Goal: Transaction & Acquisition: Purchase product/service

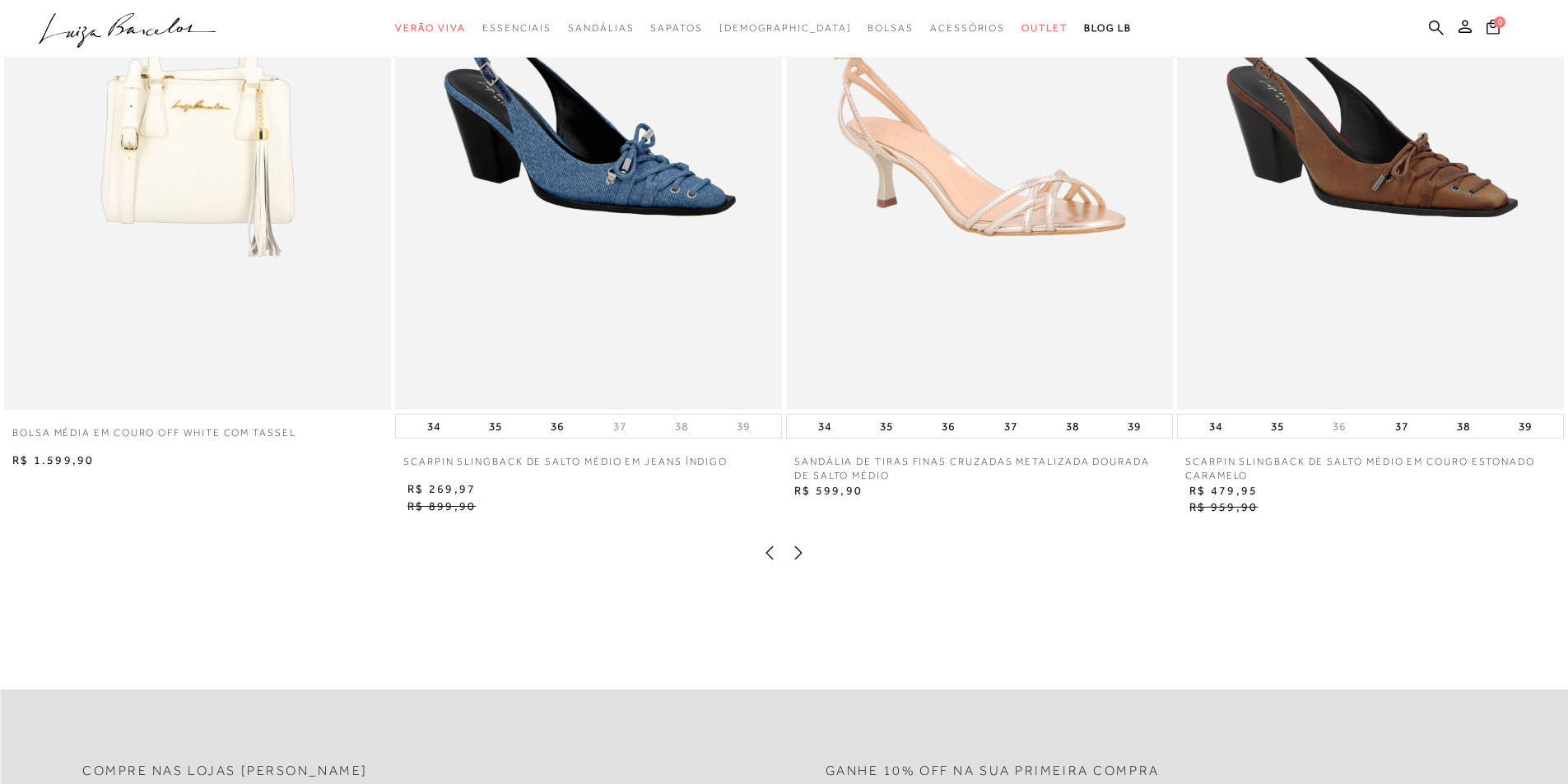
scroll to position [3043, 0]
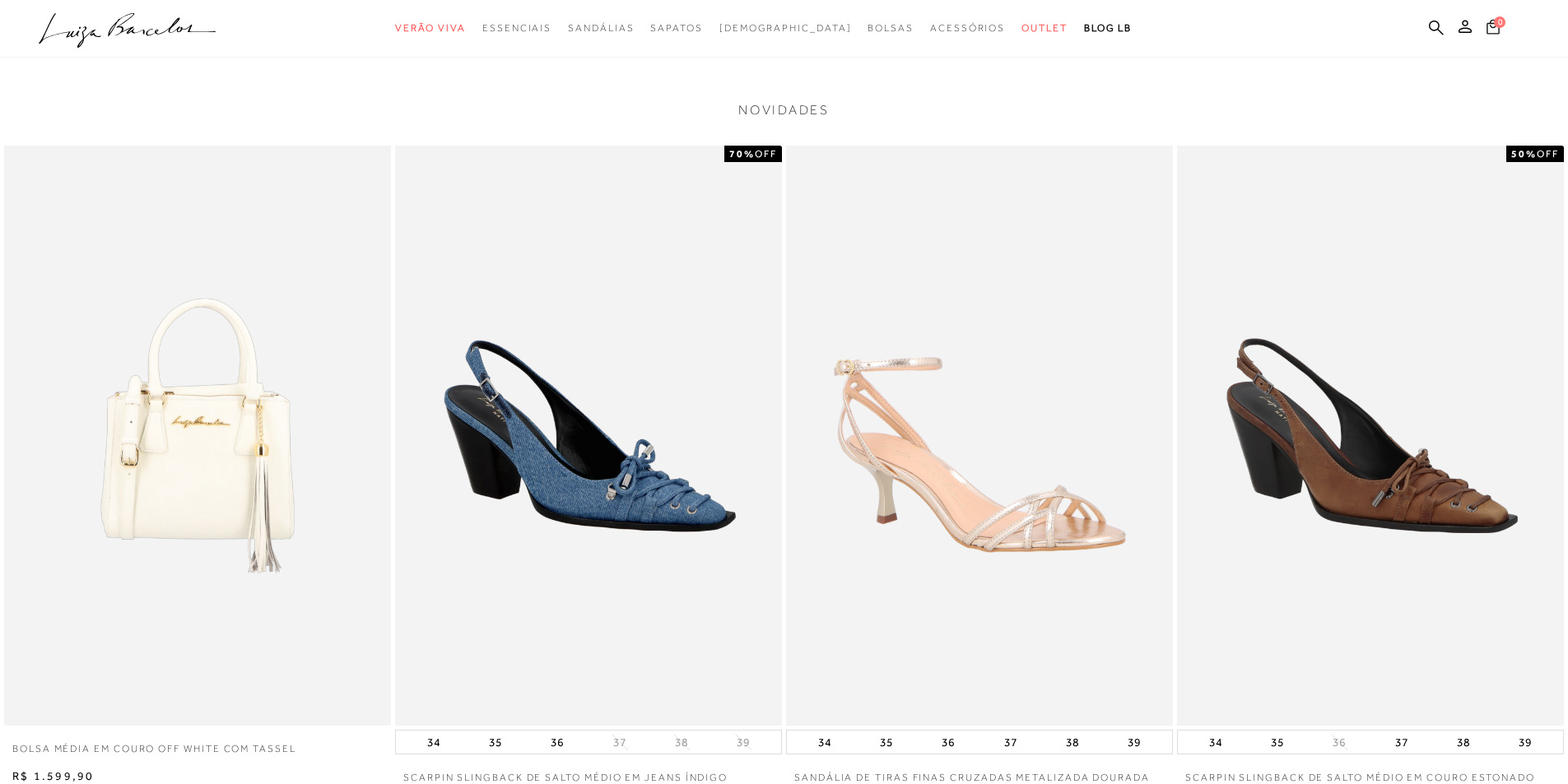
click at [1491, 31] on icon at bounding box center [1493, 26] width 13 height 16
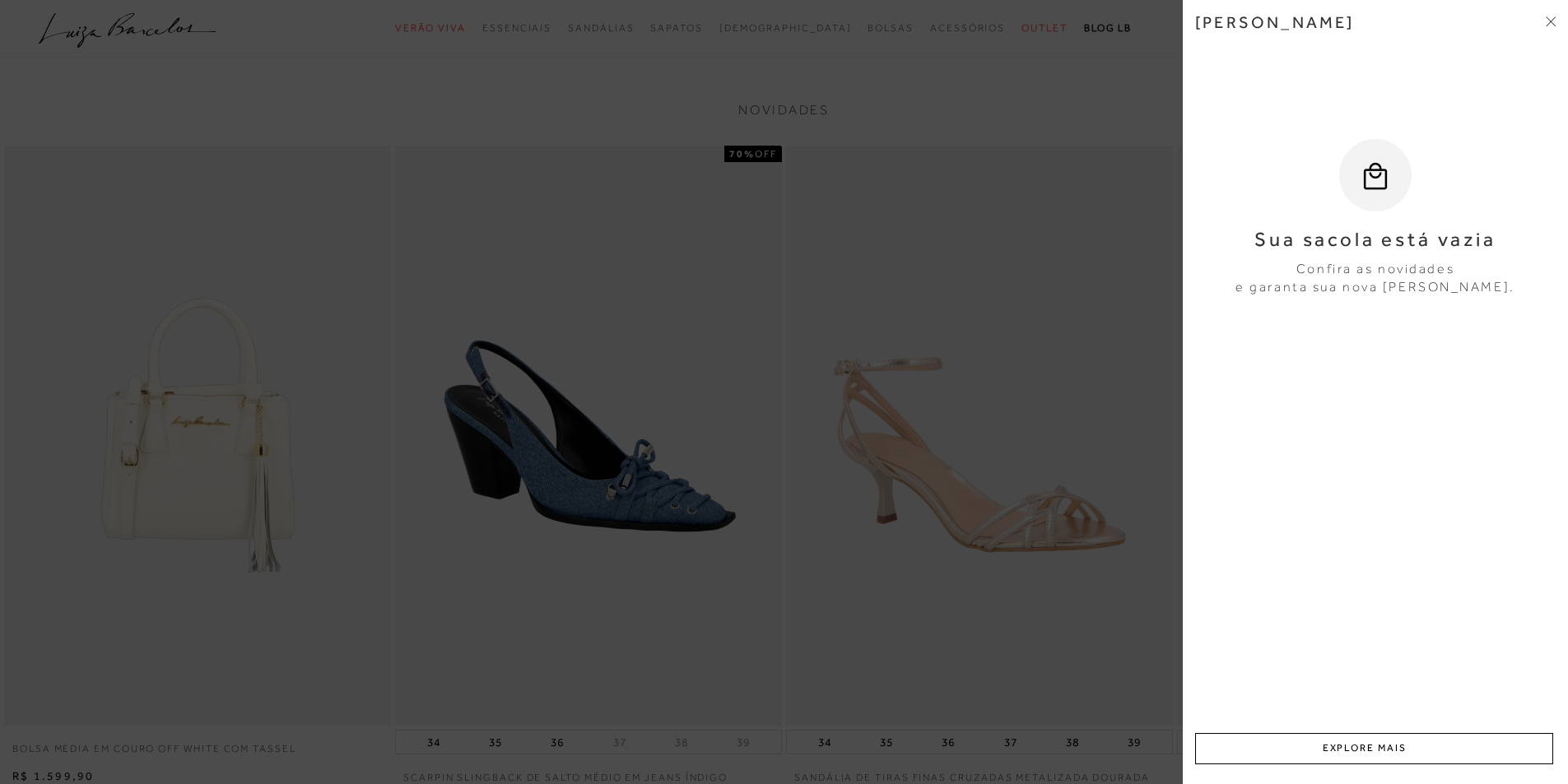
click at [1553, 22] on icon at bounding box center [1550, 21] width 10 height 10
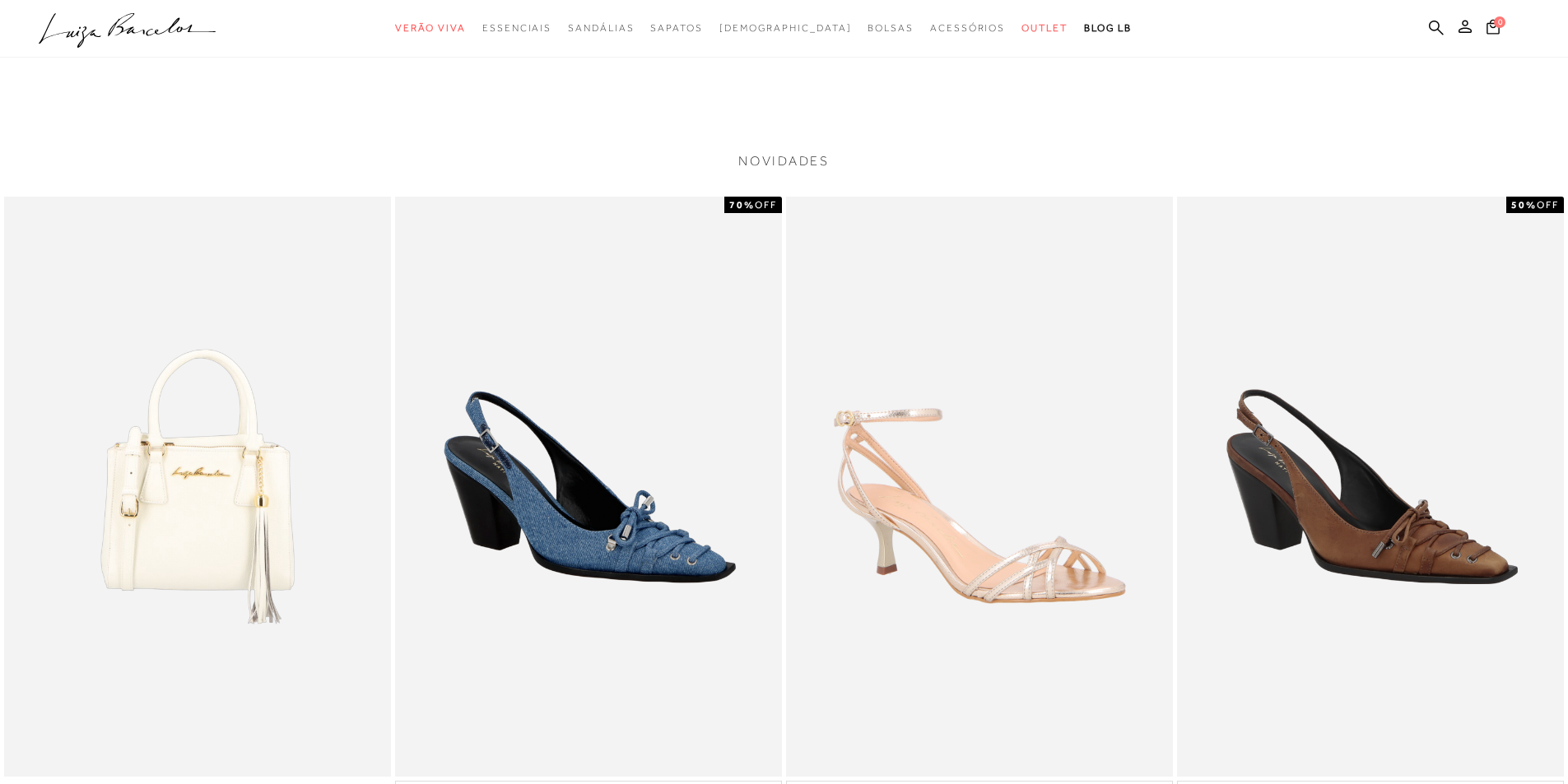
scroll to position [2631, 0]
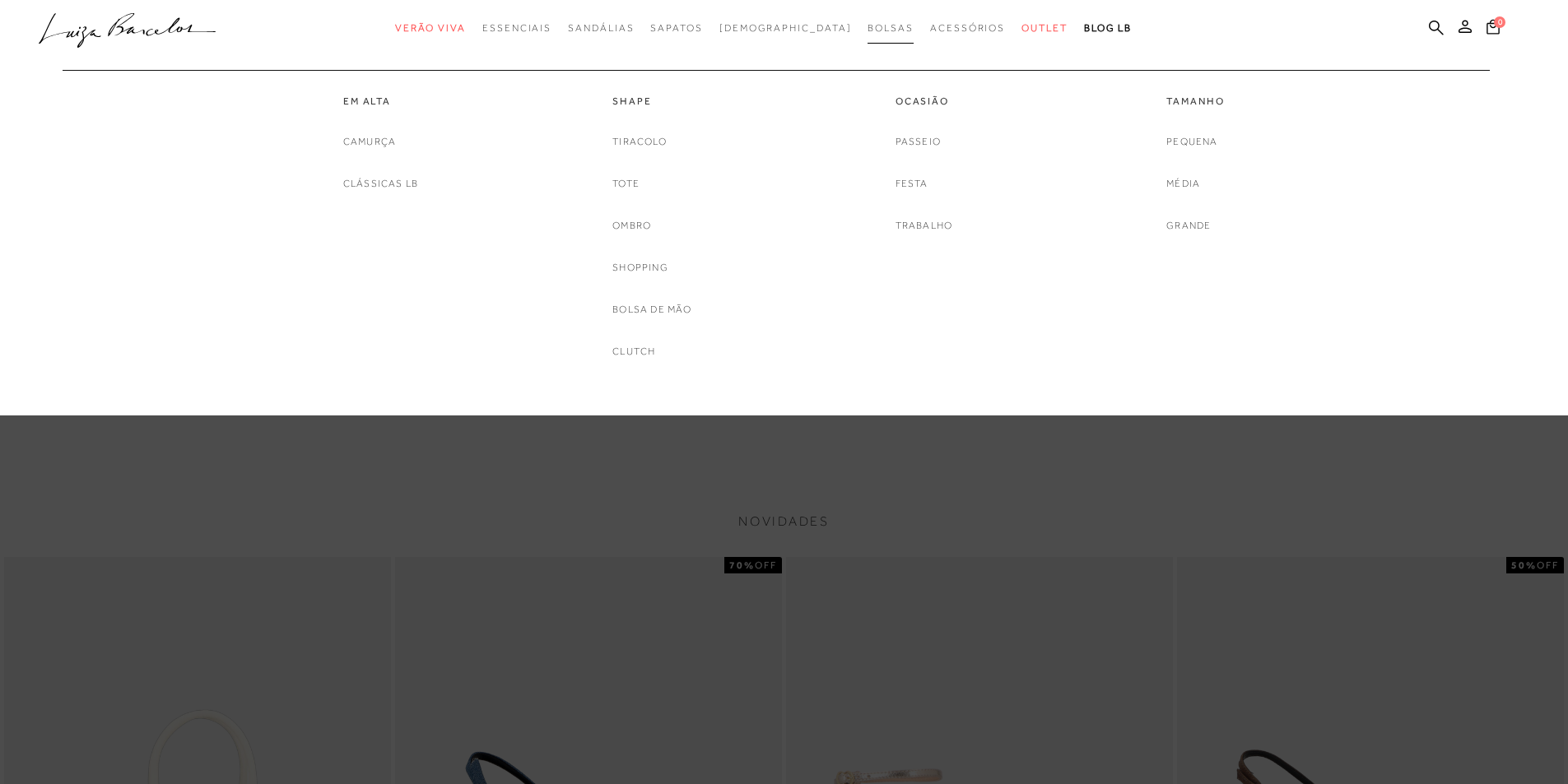
click at [868, 24] on span "Bolsas" at bounding box center [890, 28] width 46 height 11
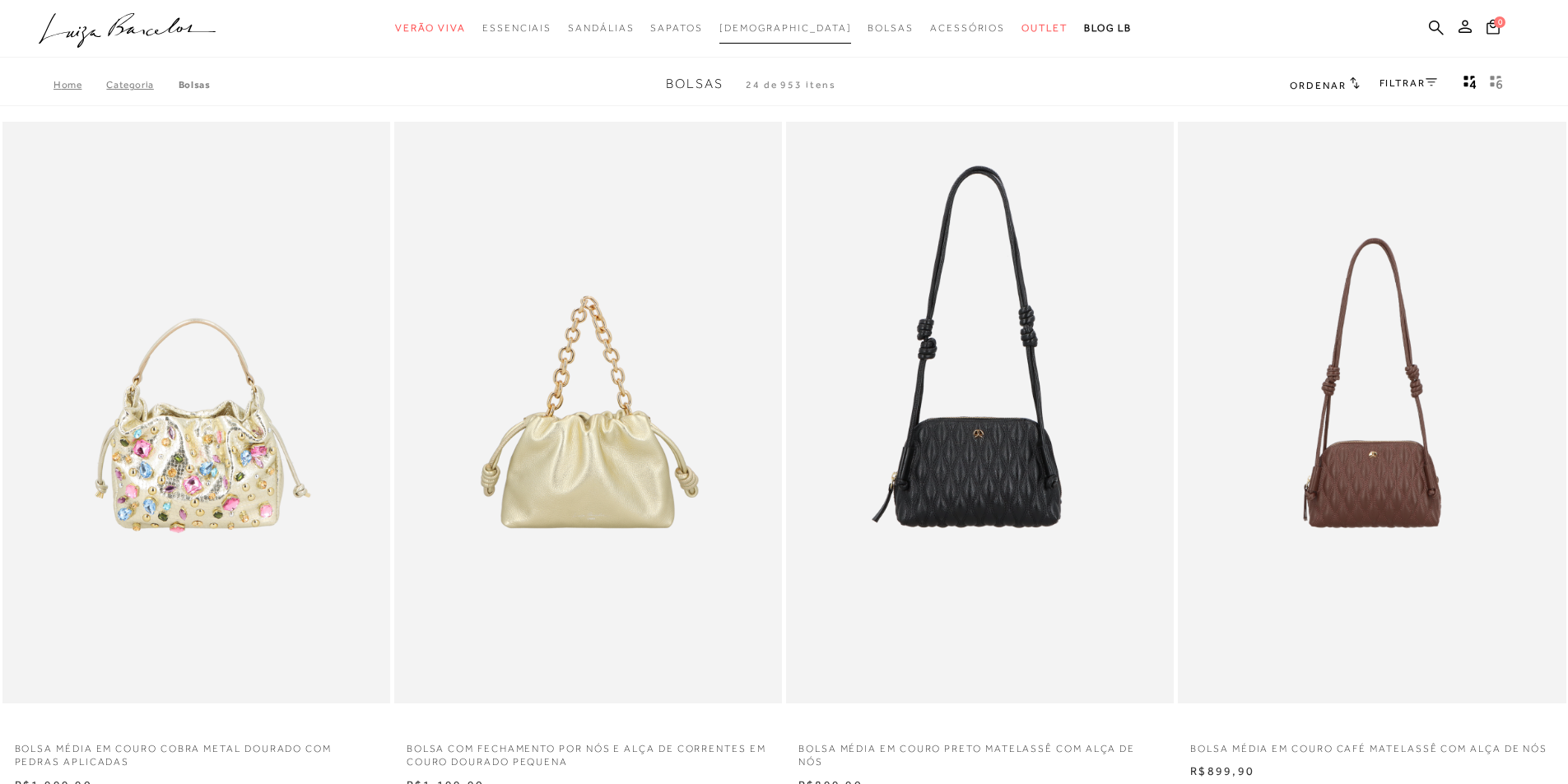
click at [767, 28] on span "[DEMOGRAPHIC_DATA]" at bounding box center [785, 28] width 133 height 11
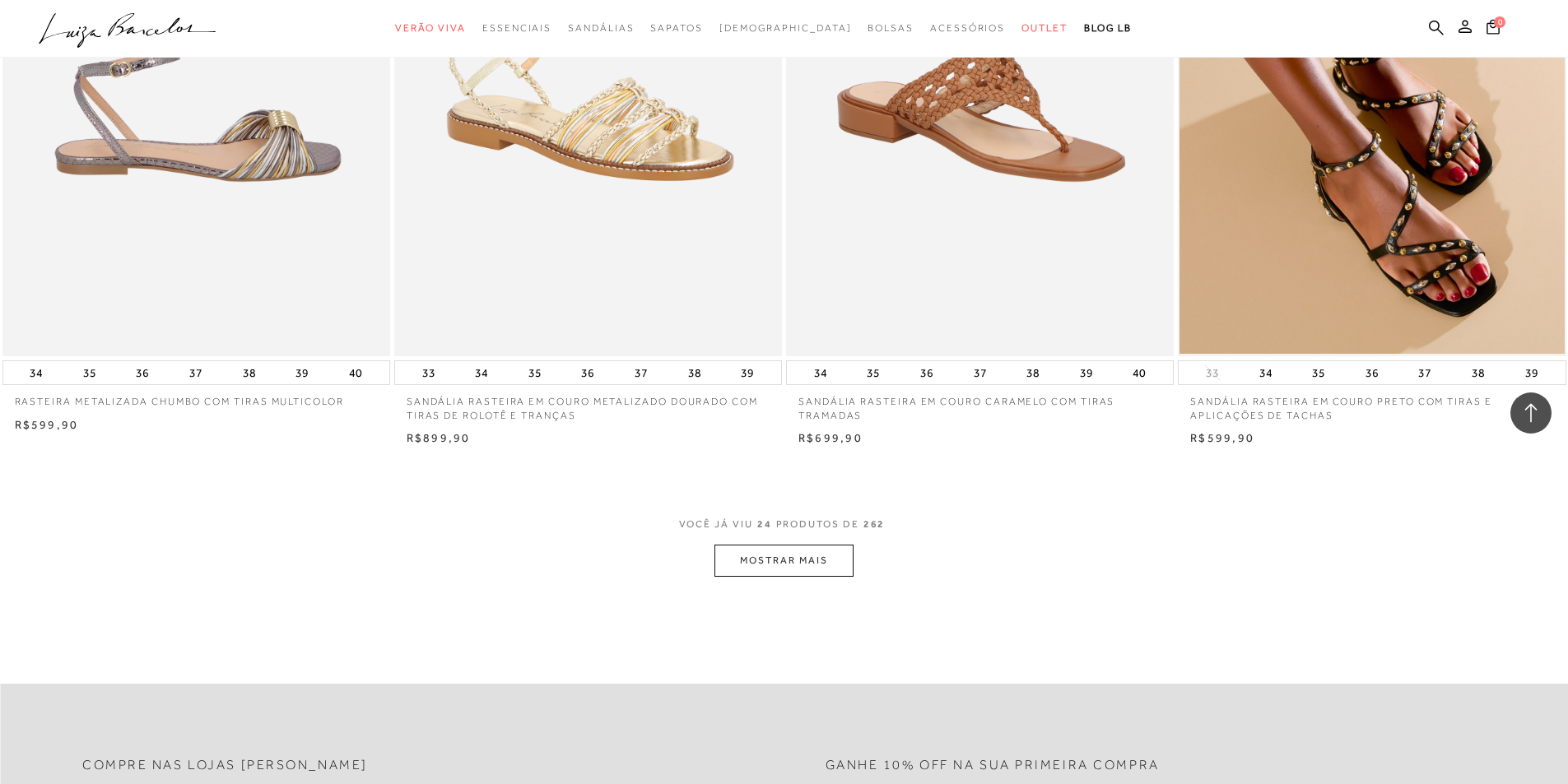
scroll to position [3866, 0]
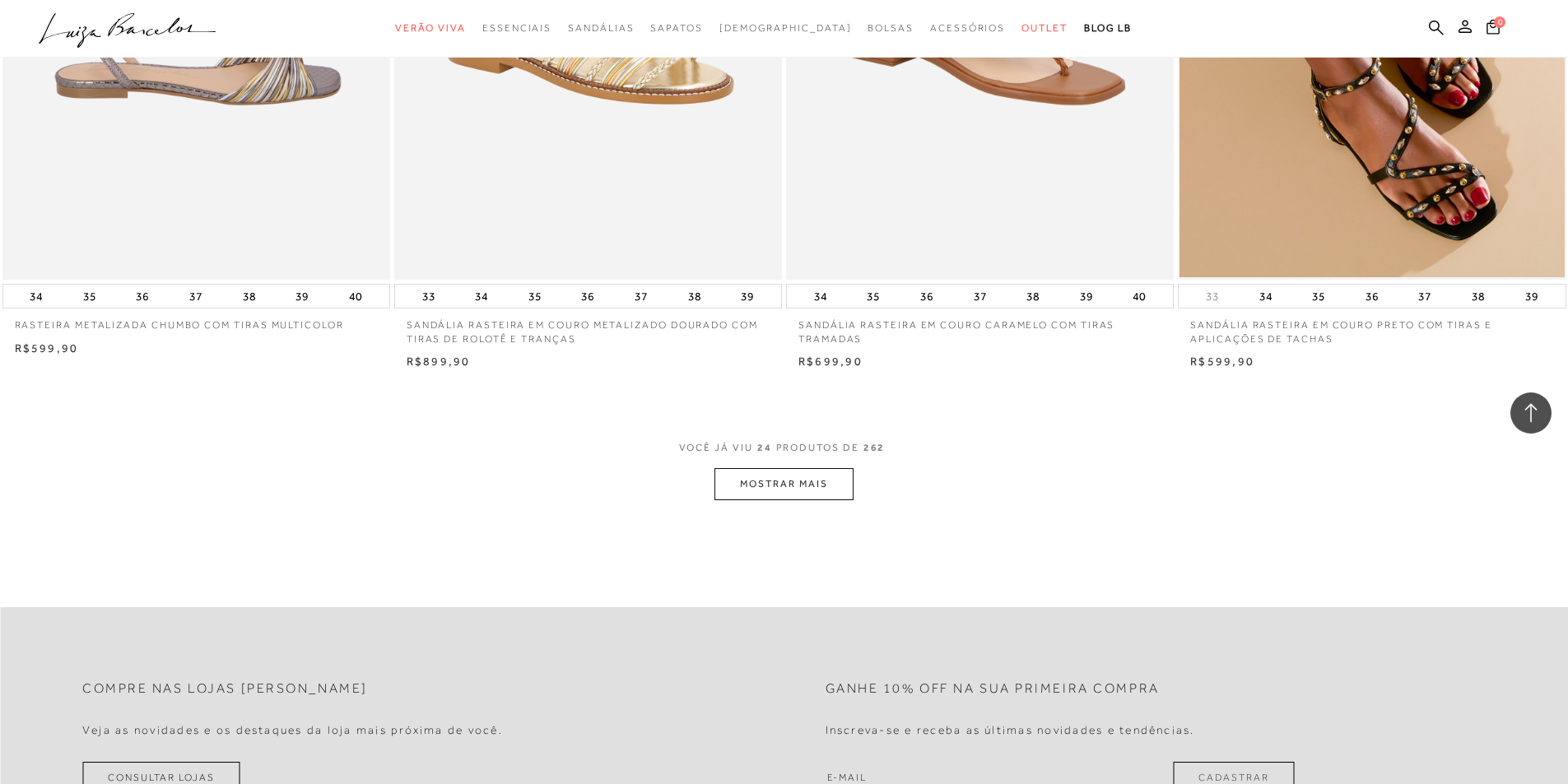
click at [744, 483] on button "MOSTRAR MAIS" at bounding box center [784, 484] width 138 height 32
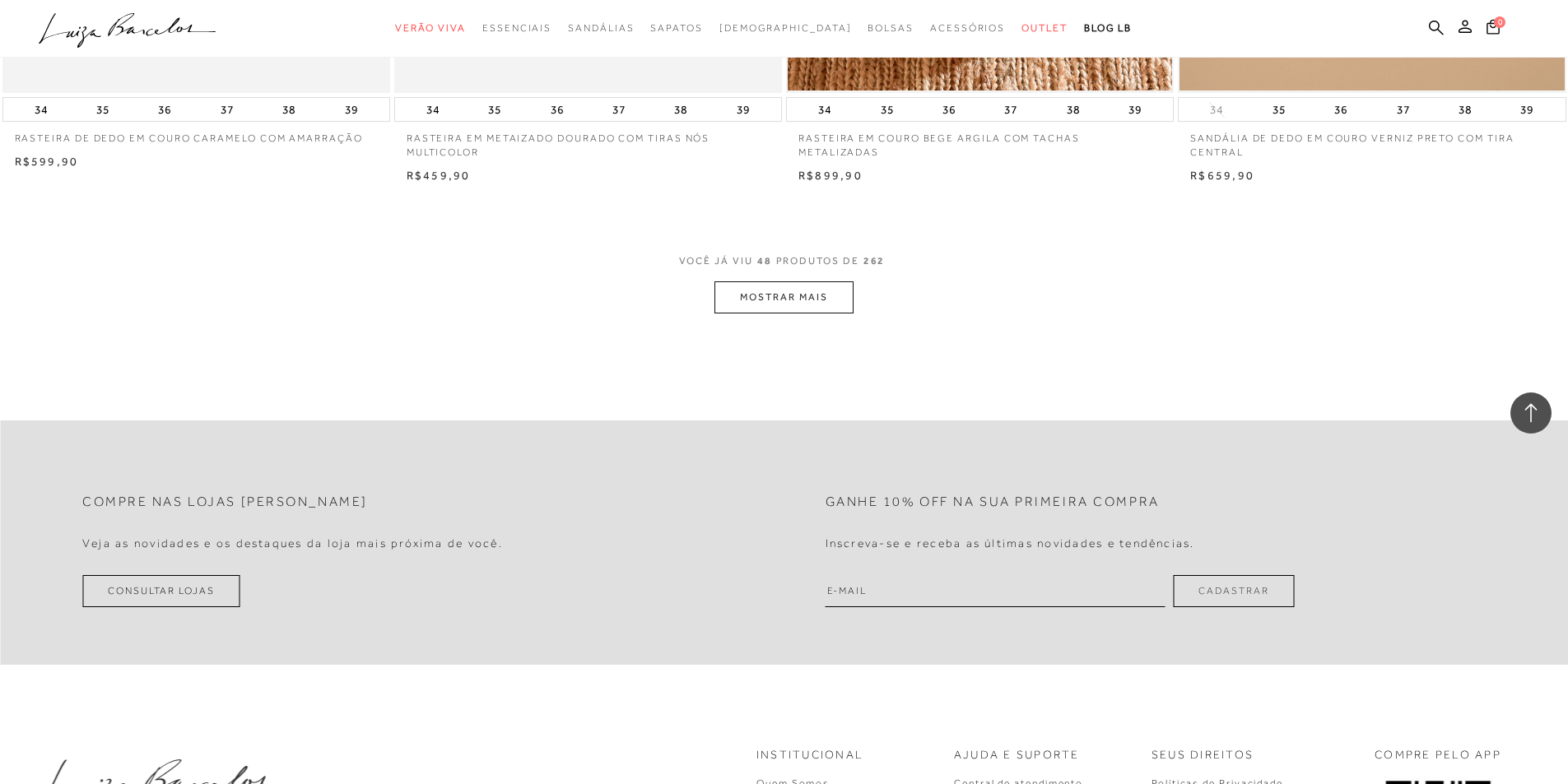
scroll to position [8224, 0]
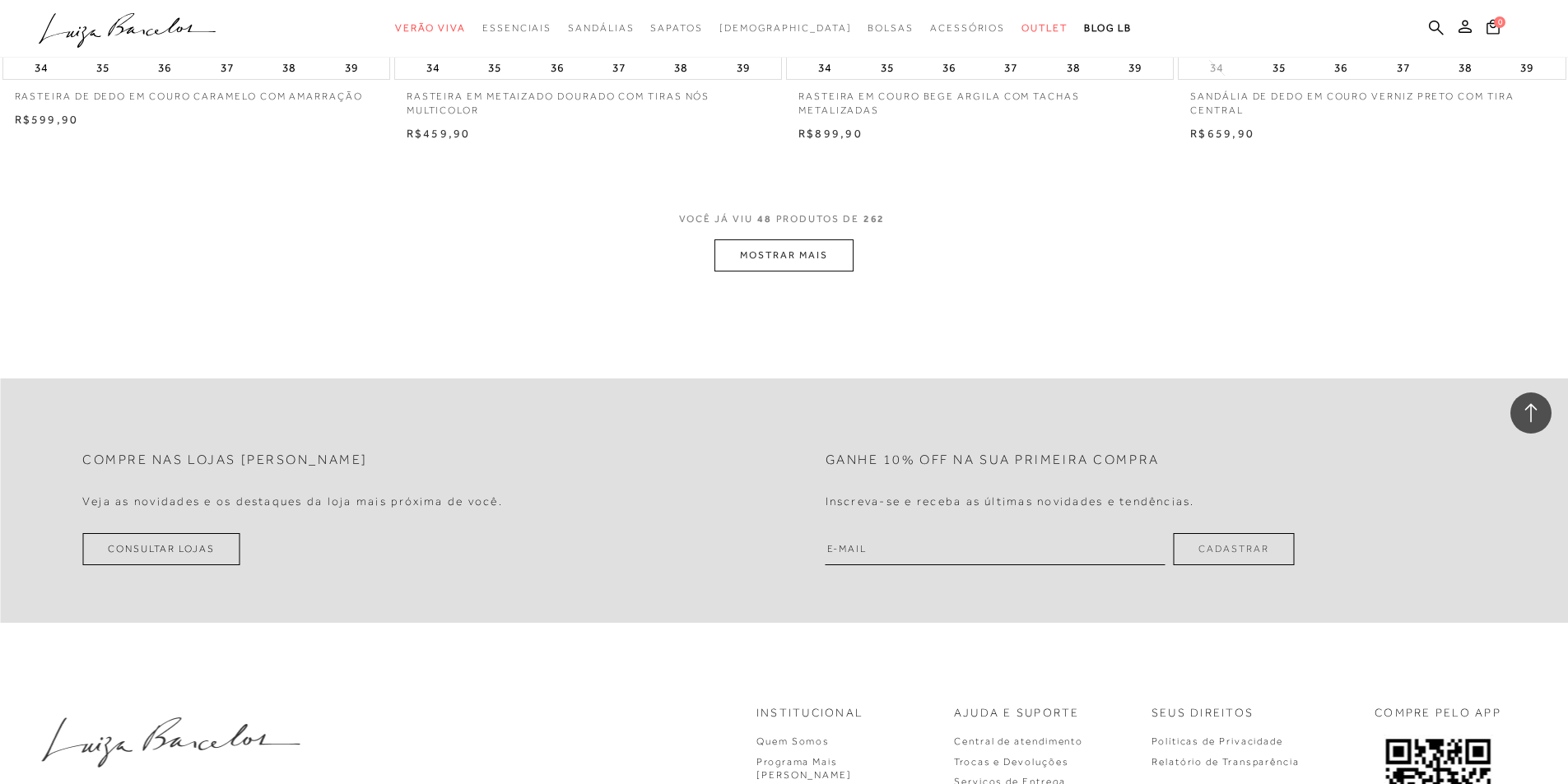
click at [768, 258] on button "MOSTRAR MAIS" at bounding box center [784, 255] width 138 height 32
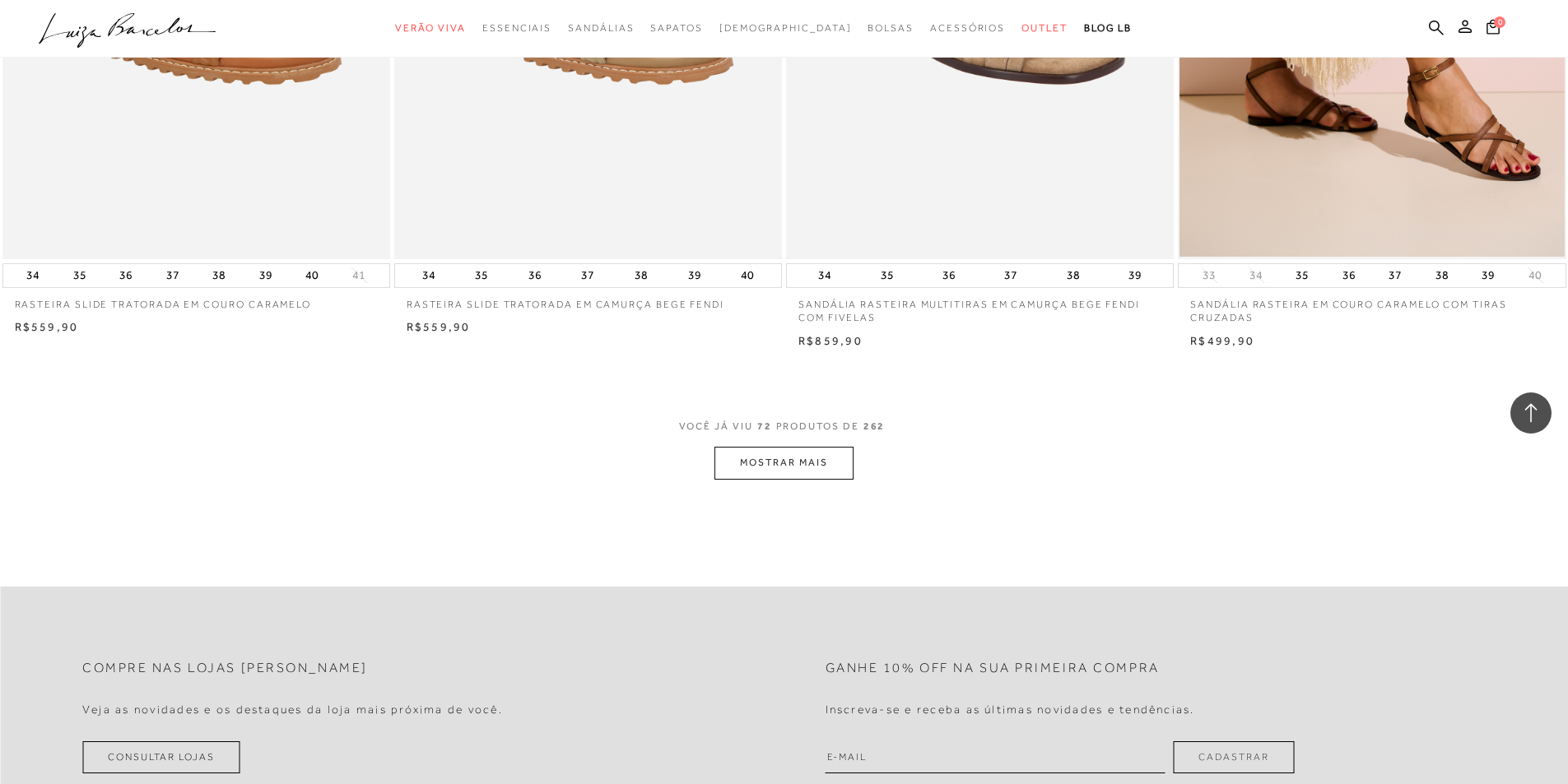
scroll to position [12254, 0]
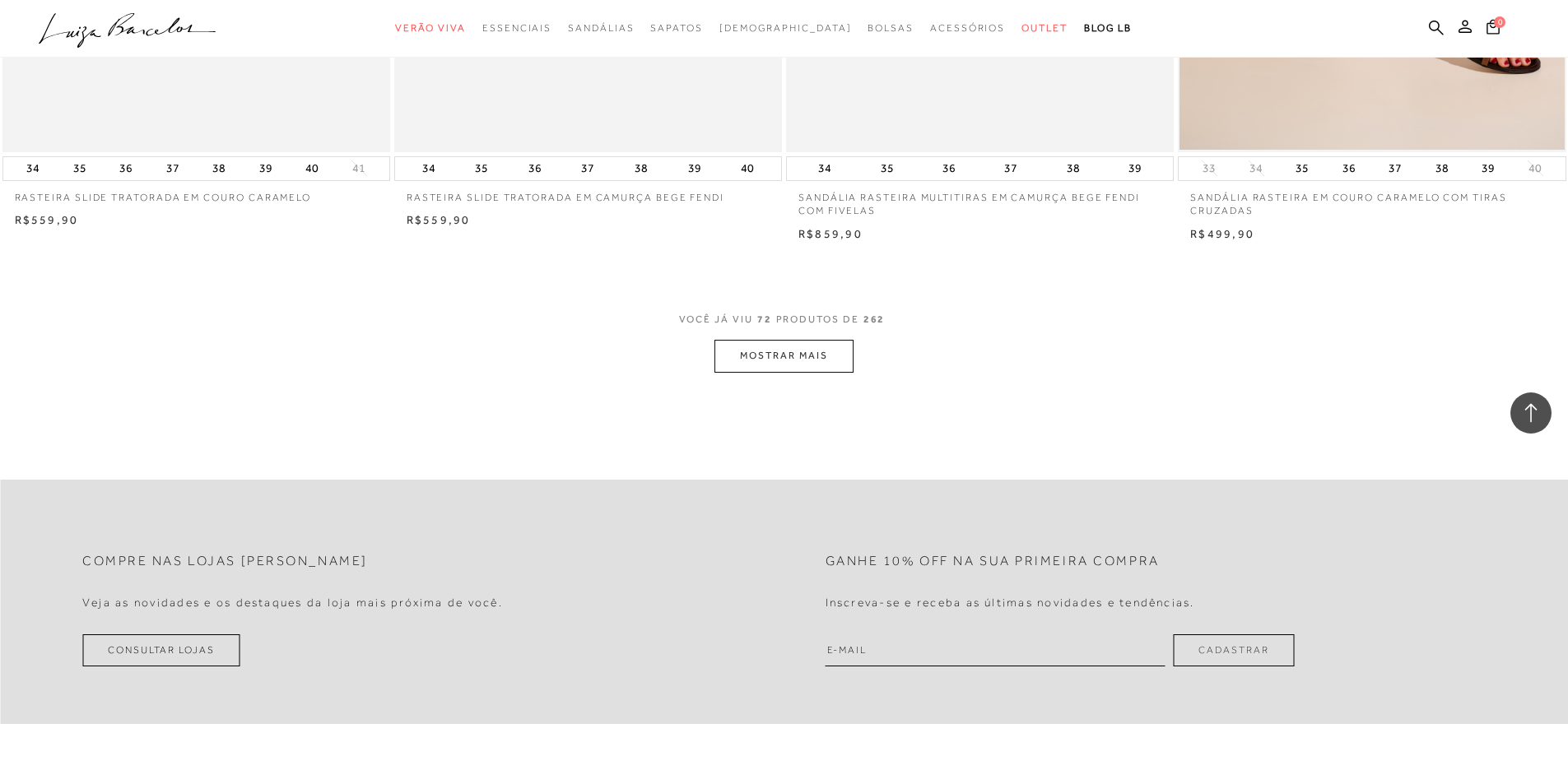
click at [780, 363] on button "MOSTRAR MAIS" at bounding box center [784, 356] width 138 height 32
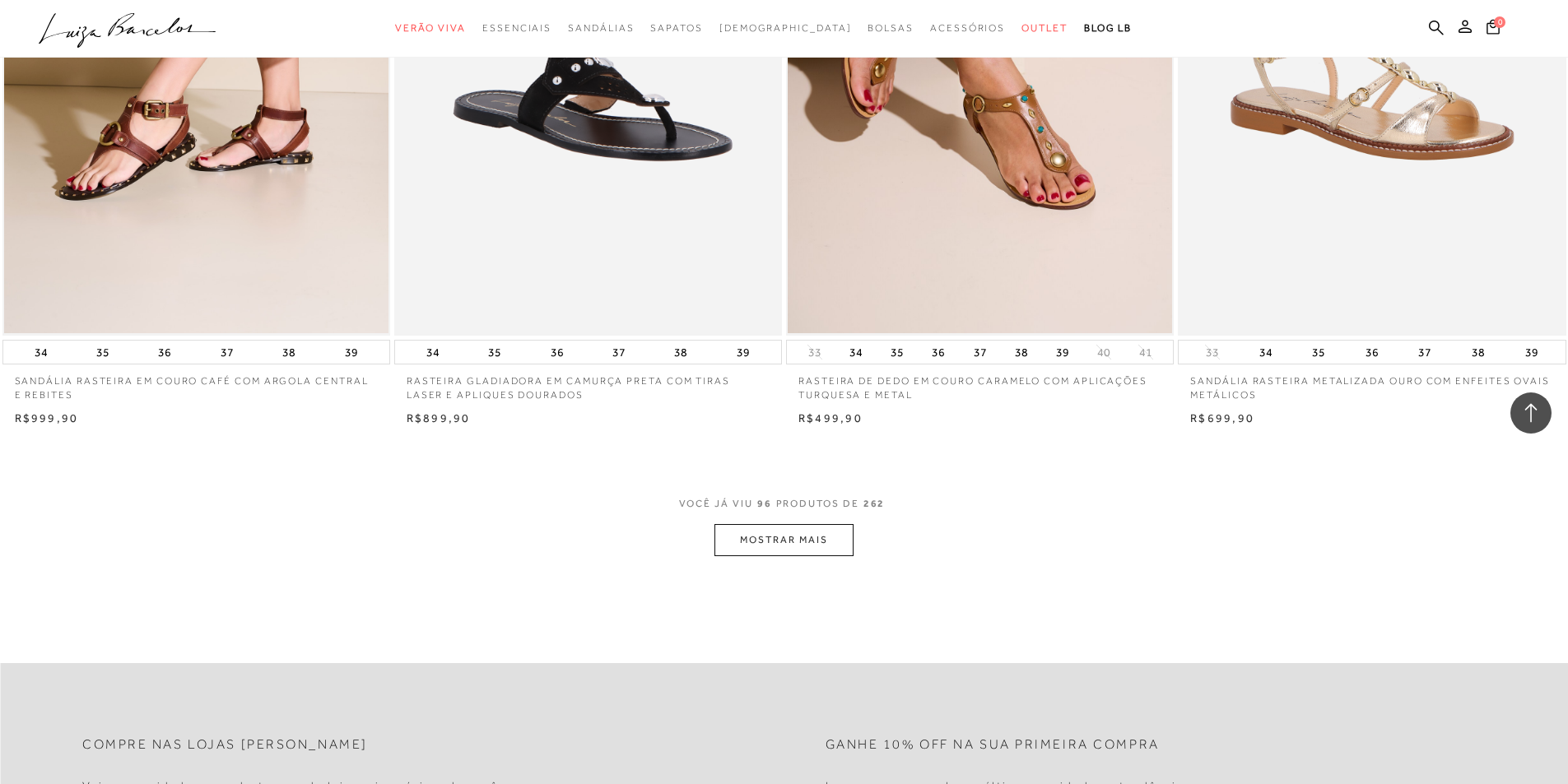
scroll to position [16202, 0]
click at [785, 546] on button "MOSTRAR MAIS" at bounding box center [784, 539] width 138 height 32
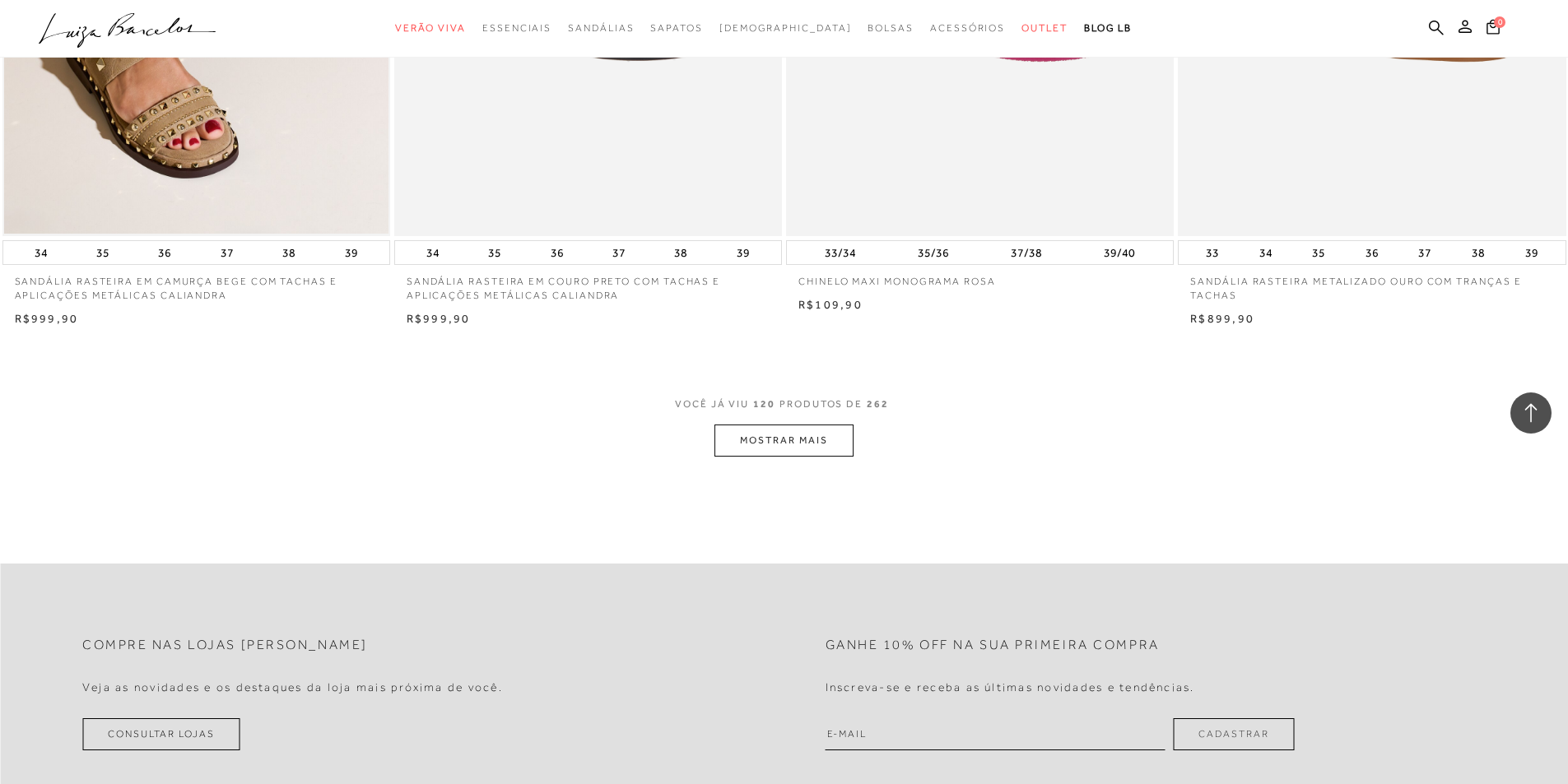
scroll to position [20479, 0]
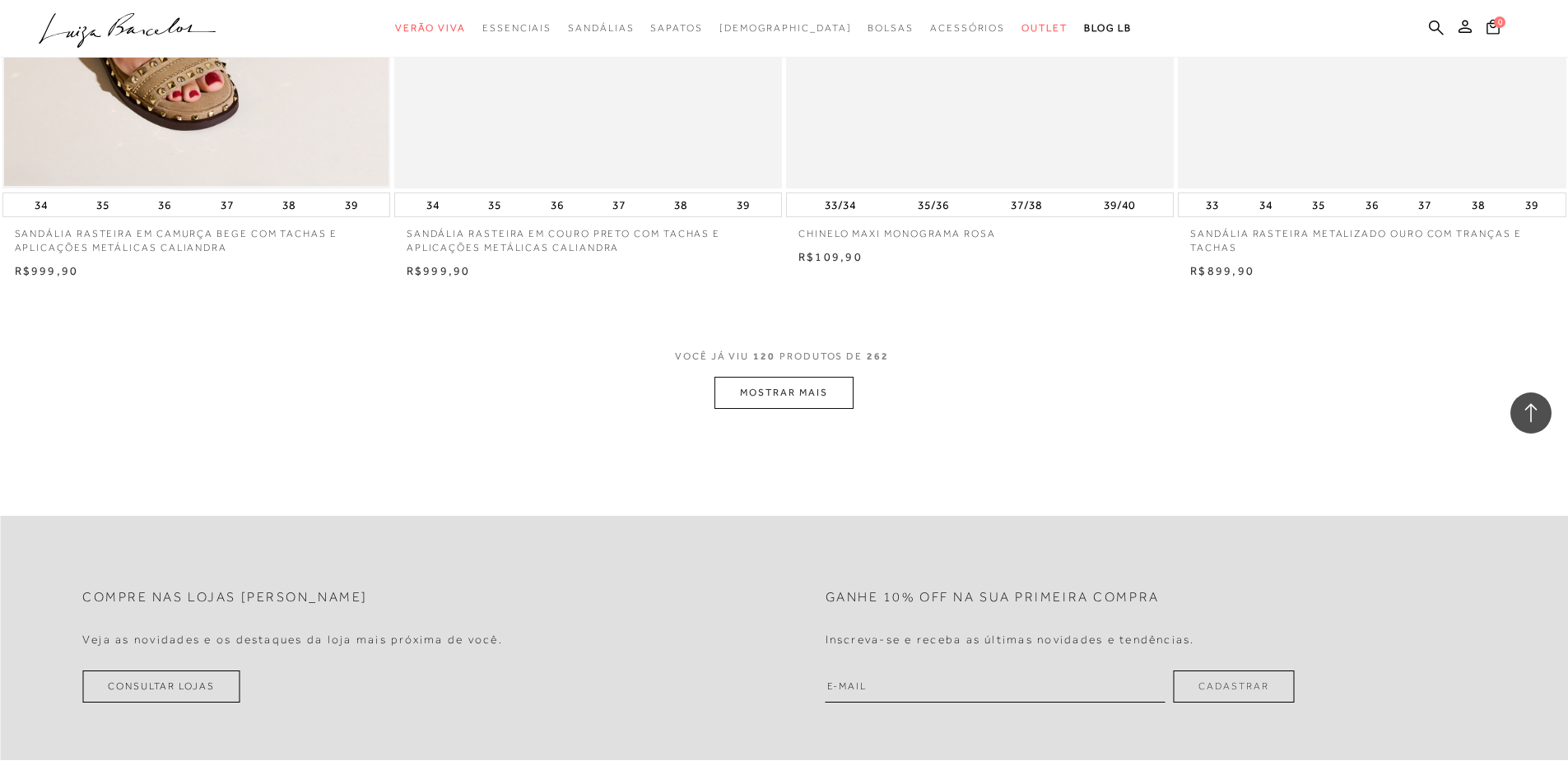
click at [762, 396] on button "MOSTRAR MAIS" at bounding box center [784, 392] width 138 height 32
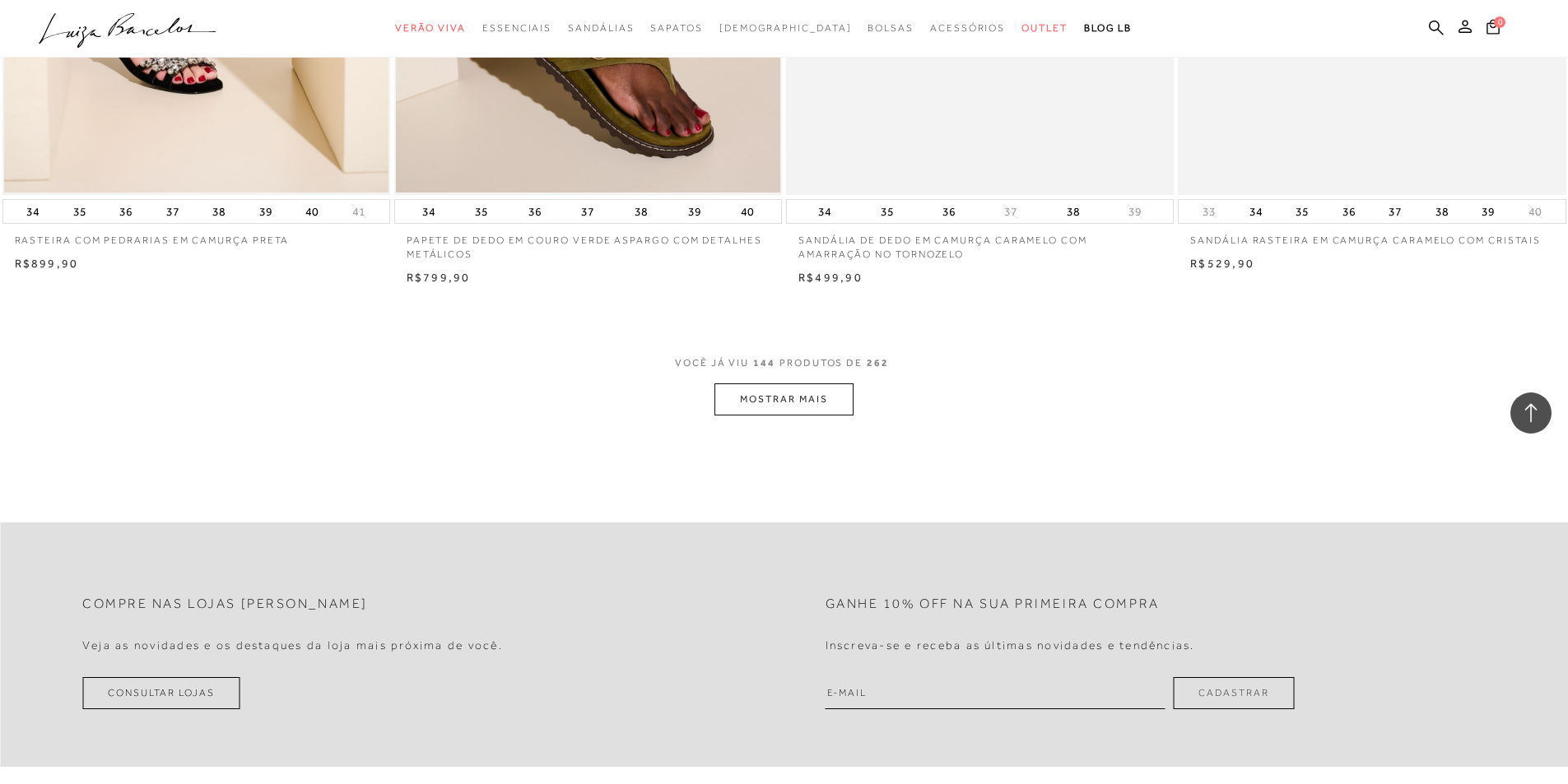
scroll to position [24591, 0]
click at [763, 410] on button "MOSTRAR MAIS" at bounding box center [784, 397] width 138 height 32
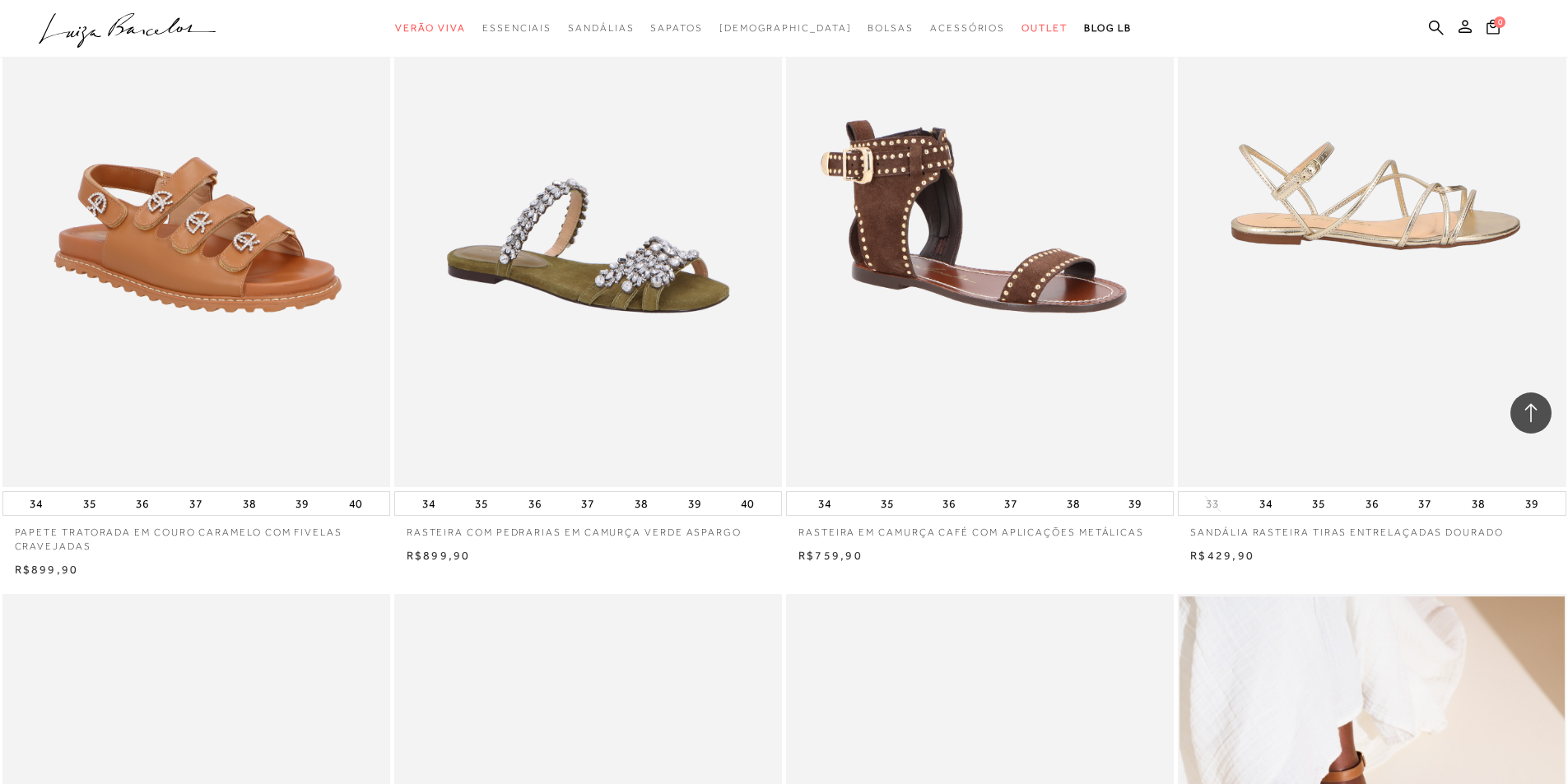
scroll to position [27059, 0]
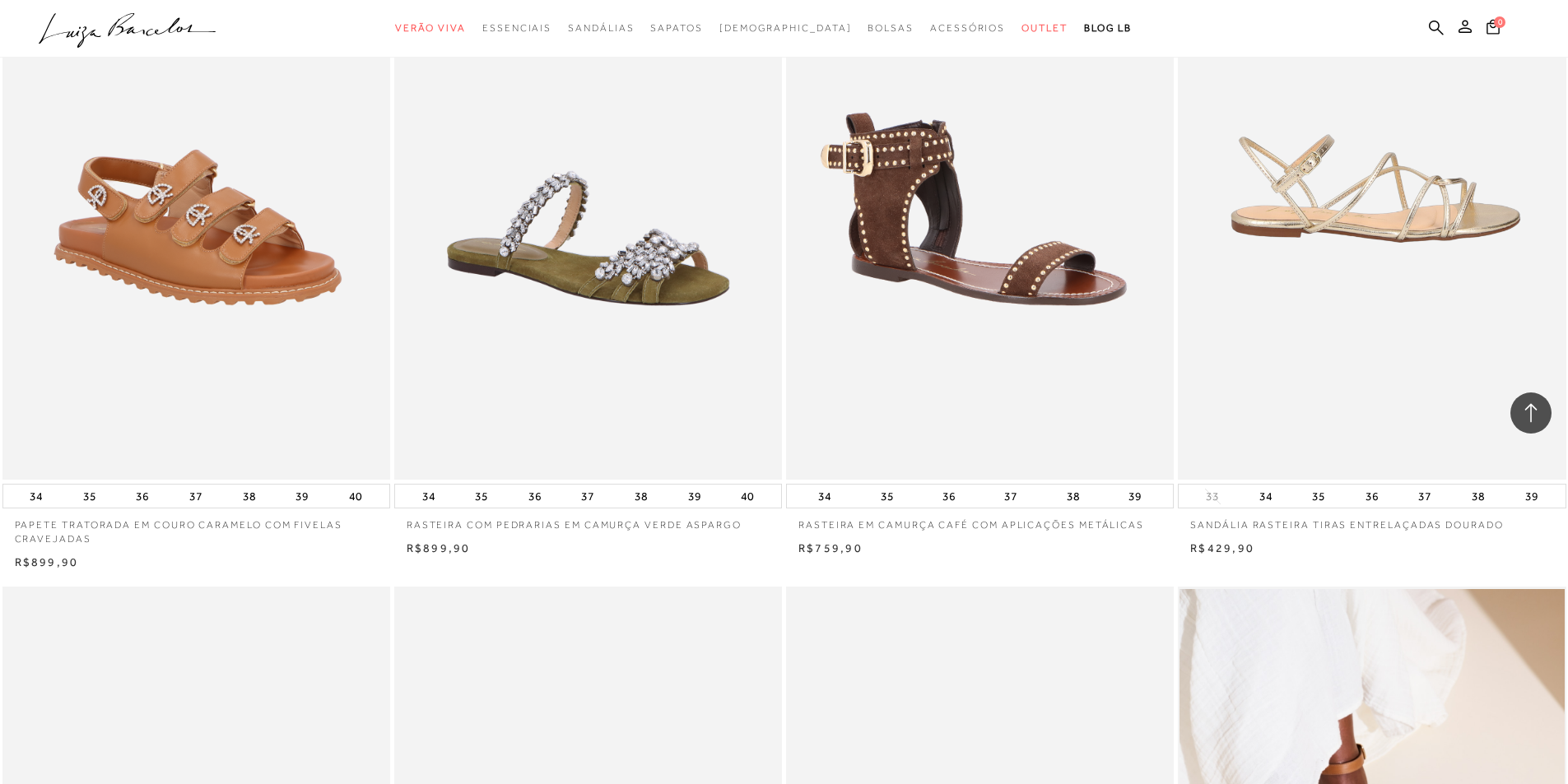
click at [1397, 232] on img at bounding box center [1372, 189] width 386 height 581
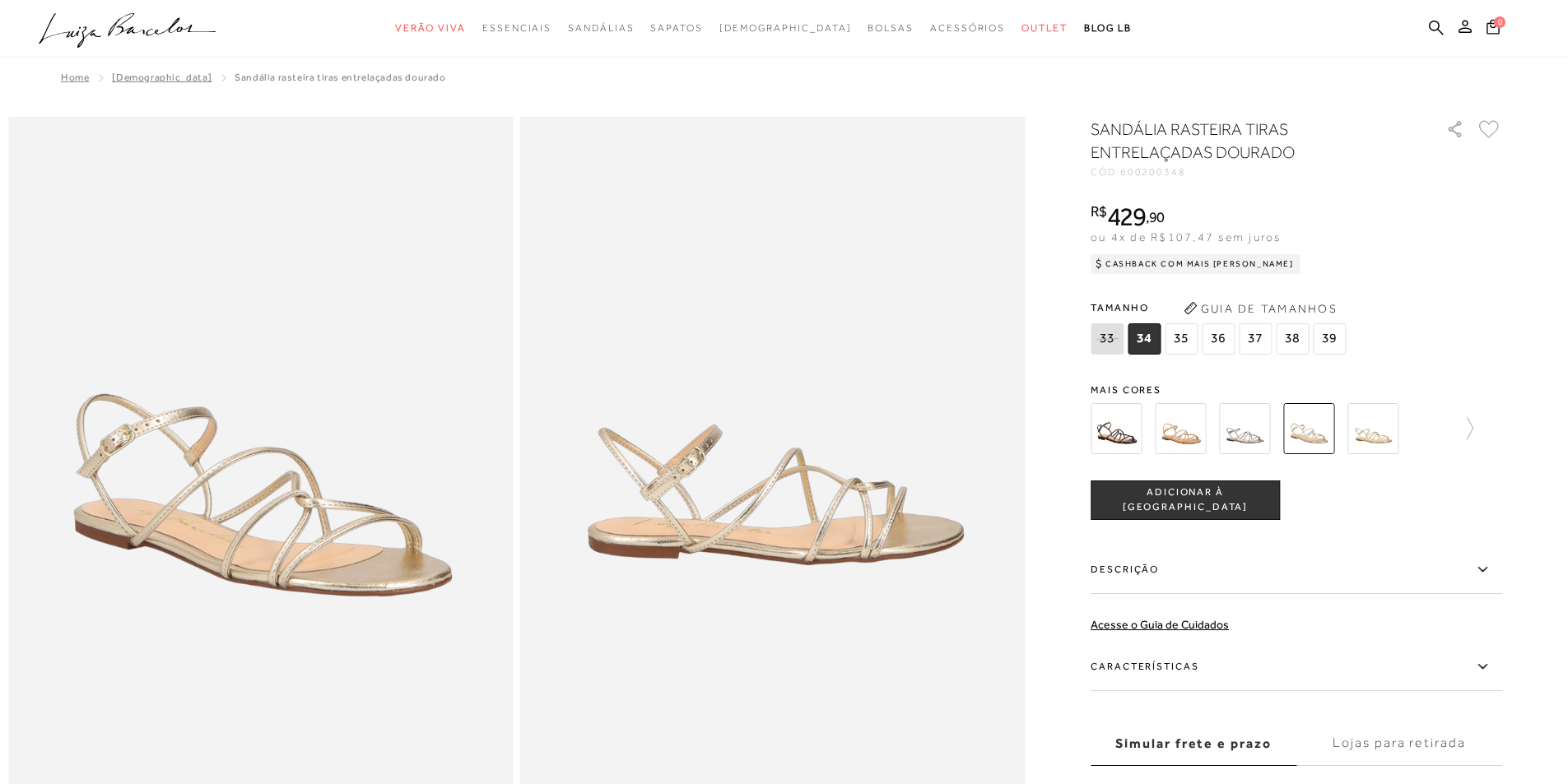
click at [1367, 427] on img at bounding box center [1373, 428] width 51 height 51
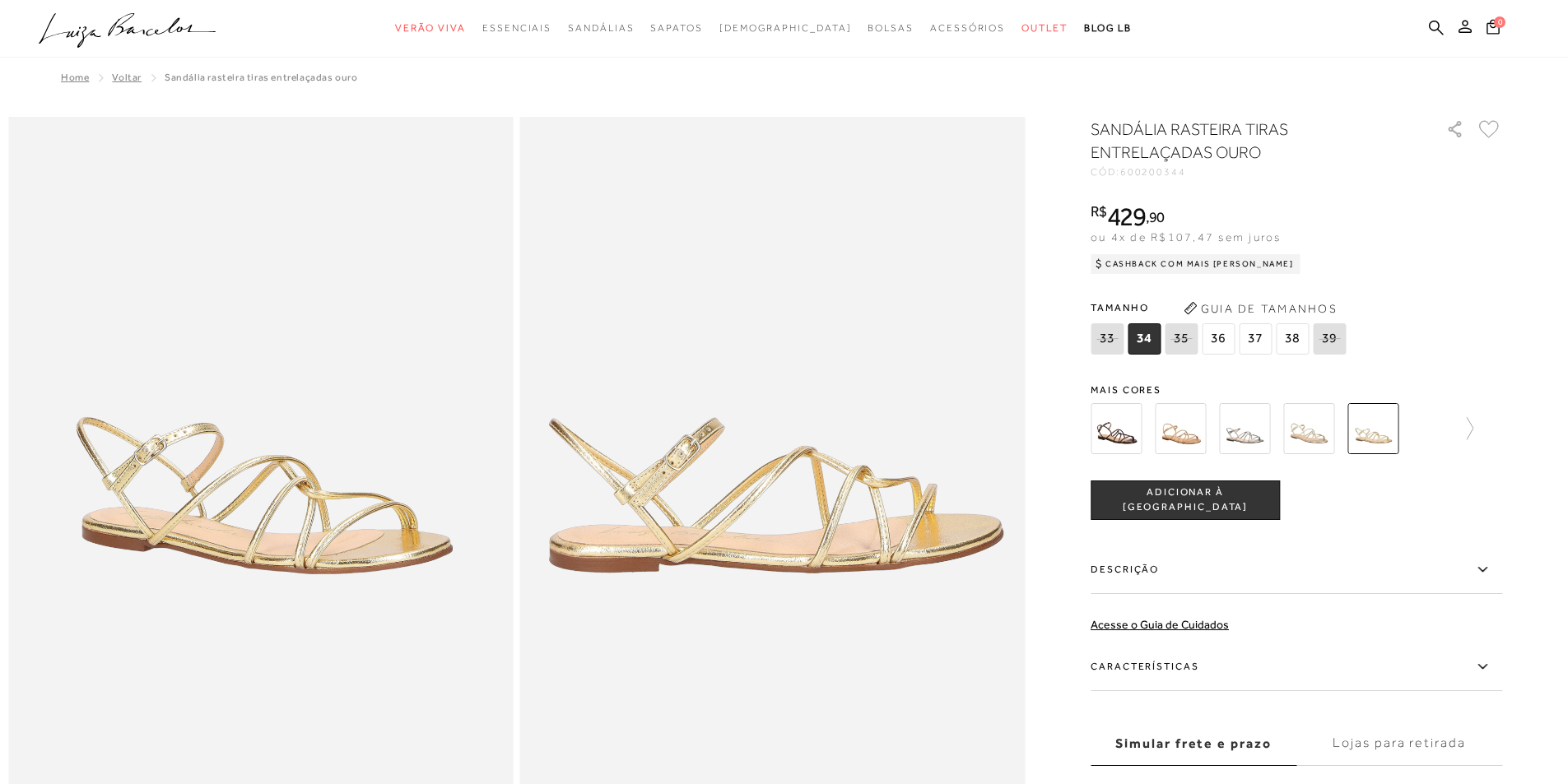
click at [1311, 423] on img at bounding box center [1308, 428] width 51 height 51
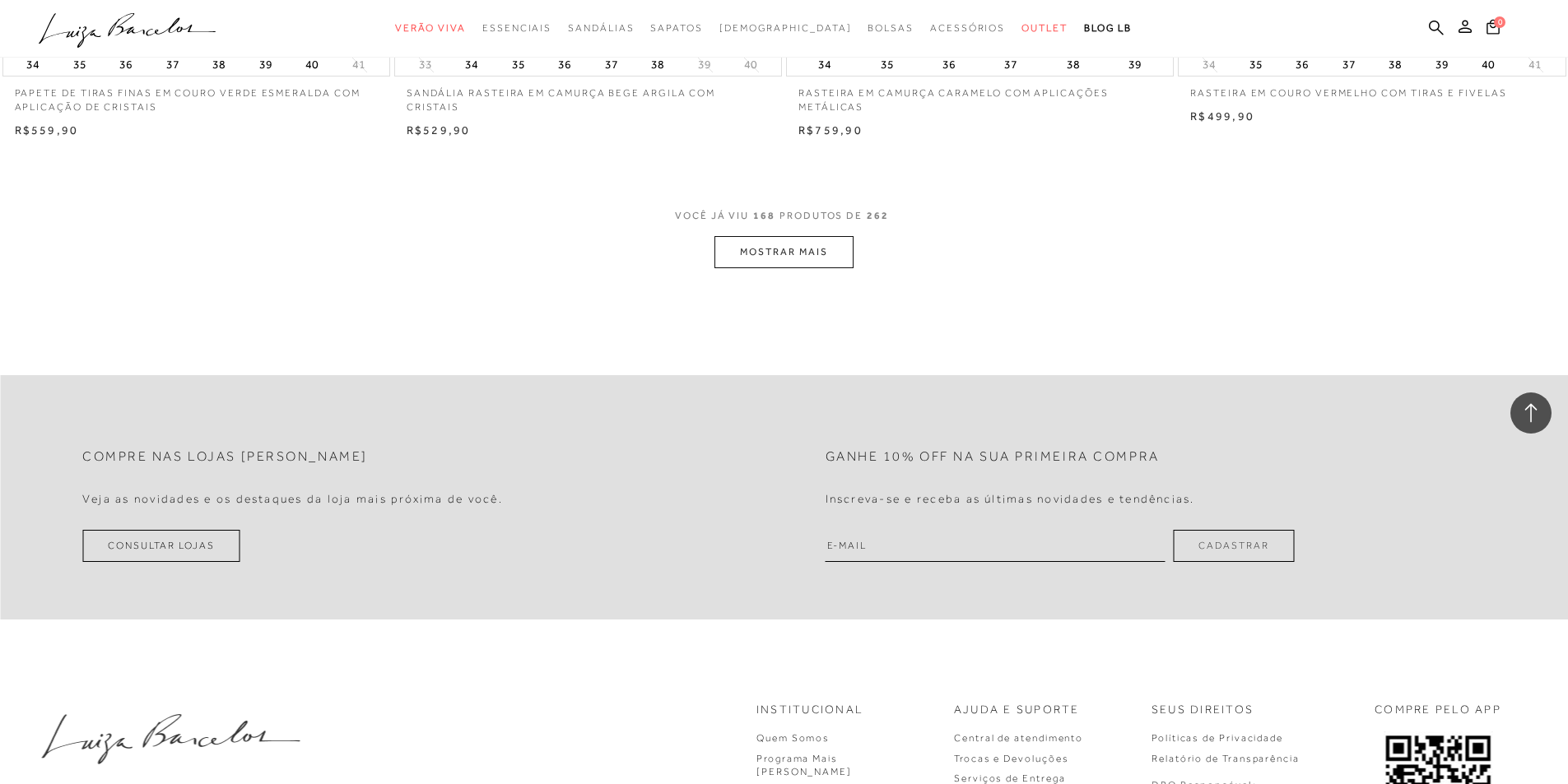
scroll to position [28868, 0]
click at [786, 255] on button "MOSTRAR MAIS" at bounding box center [784, 251] width 138 height 32
